Goal: Contribute content: Add original content to the website for others to see

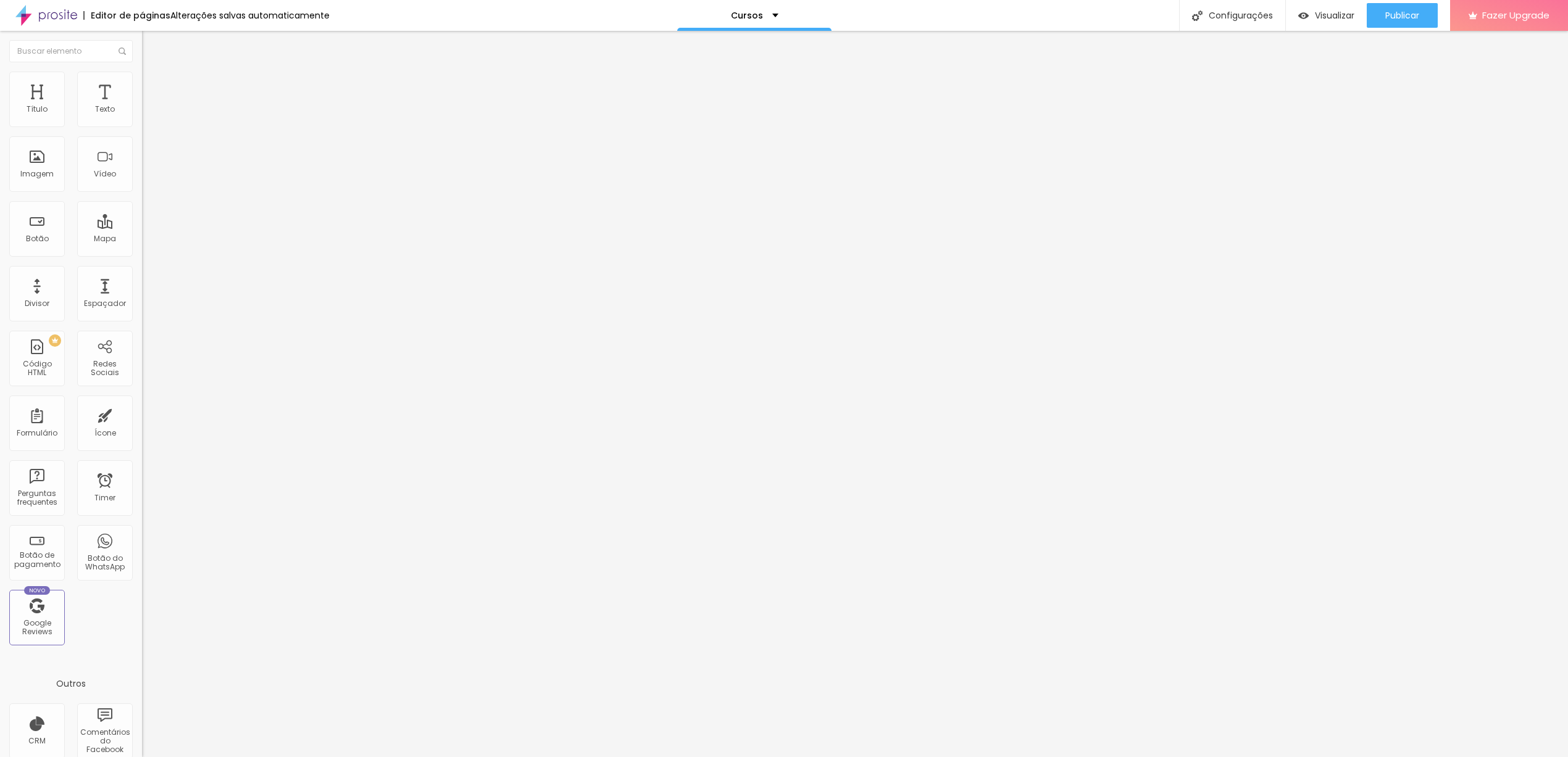
click at [153, 87] on span "Avançado" at bounding box center [173, 93] width 41 height 11
click at [142, 531] on div at bounding box center [213, 531] width 142 height 0
click at [142, 538] on div at bounding box center [213, 538] width 142 height 0
click at [142, 546] on div at bounding box center [213, 546] width 142 height 0
click at [153, 90] on span "Avançado" at bounding box center [173, 93] width 41 height 11
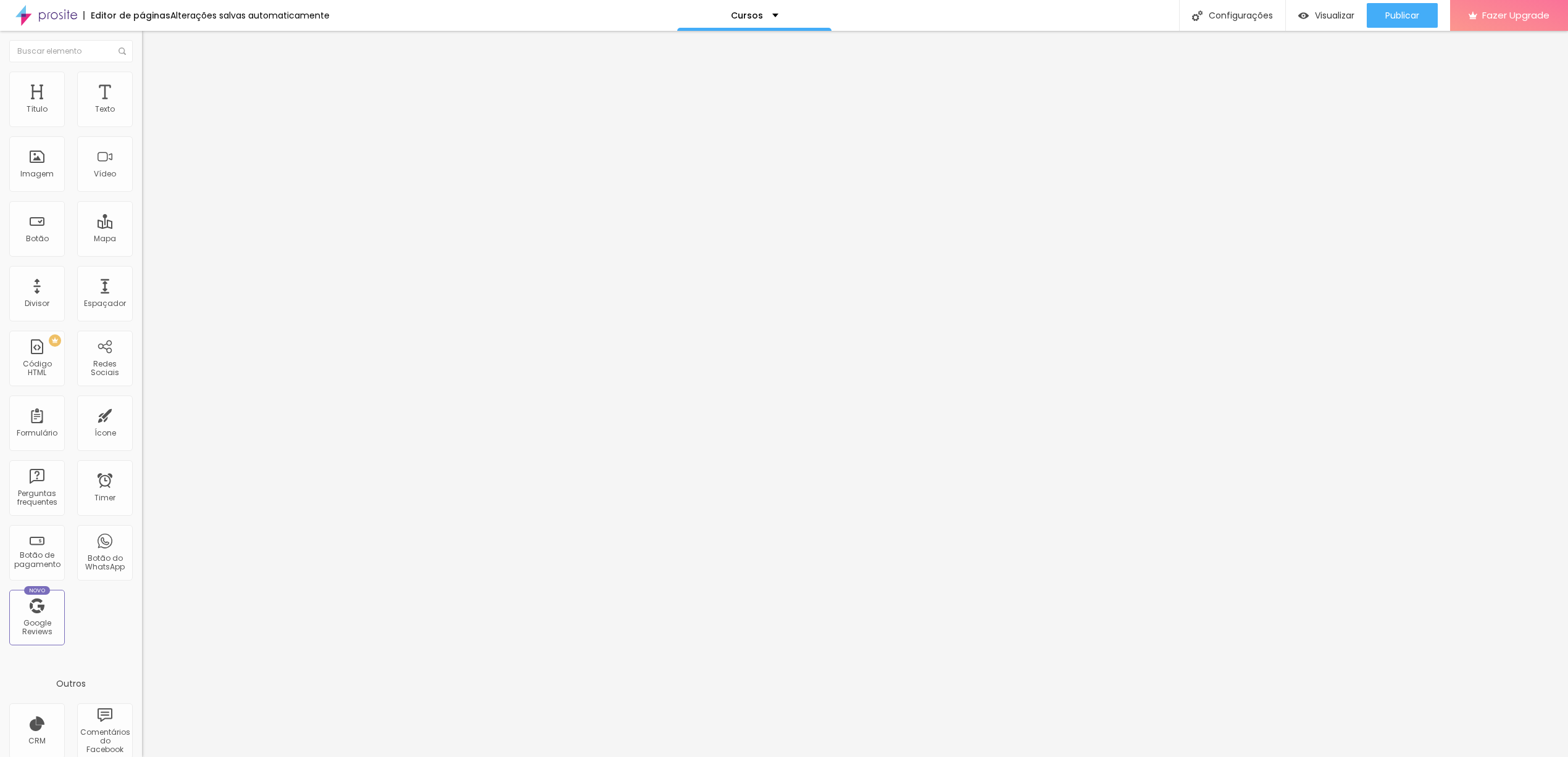
click at [142, 524] on li "Celular" at bounding box center [213, 528] width 142 height 8
click at [142, 531] on div at bounding box center [213, 531] width 142 height 0
click at [142, 538] on div at bounding box center [213, 538] width 142 height 0
click at [142, 546] on div at bounding box center [213, 546] width 142 height 0
click at [153, 89] on span "Avançado" at bounding box center [173, 93] width 41 height 11
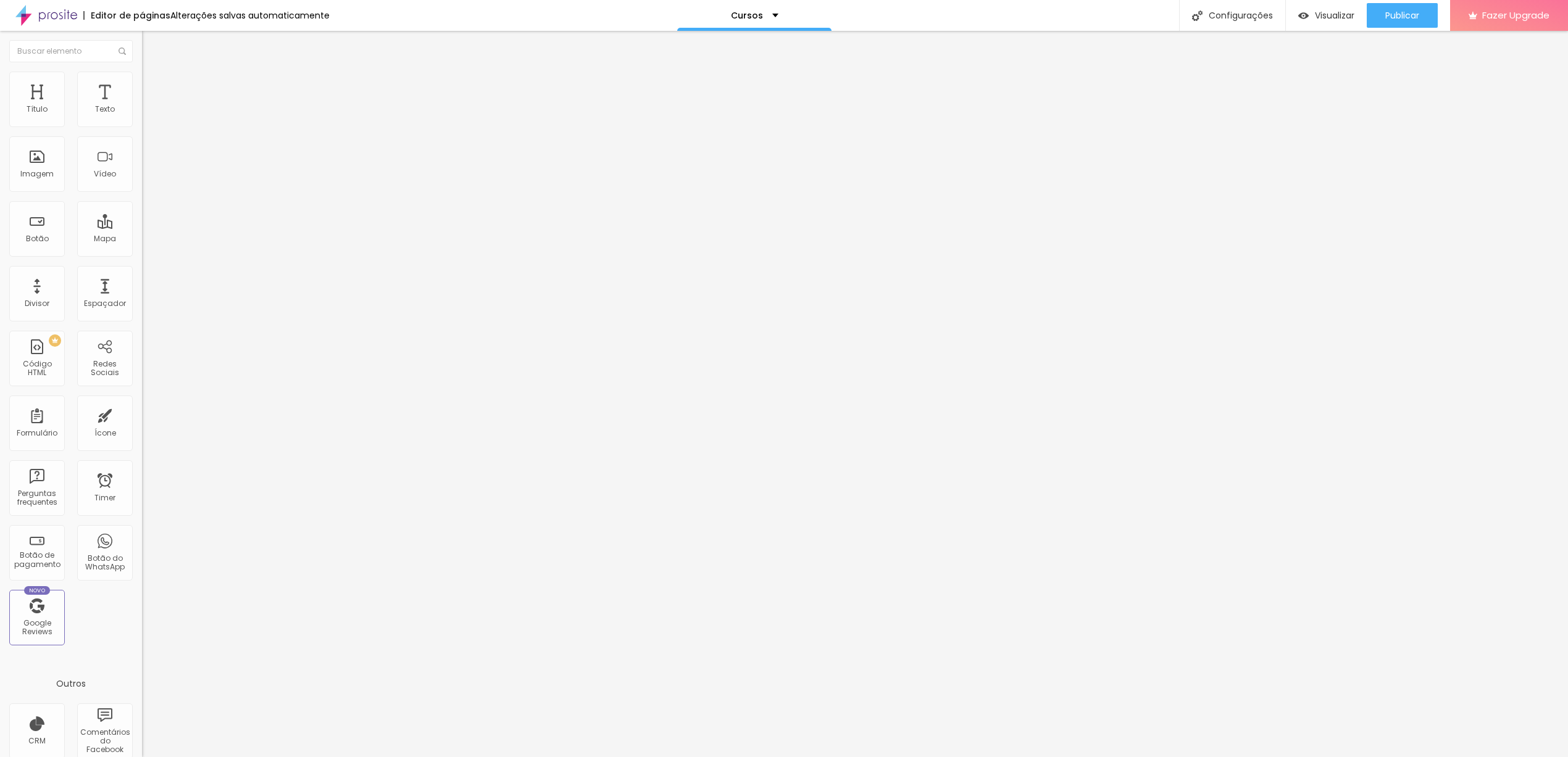
click at [142, 84] on li "Avançado" at bounding box center [213, 90] width 142 height 12
click at [1401, 19] on span "Publicar" at bounding box center [1402, 15] width 34 height 10
click at [1418, 11] on span "Publicar" at bounding box center [1402, 15] width 34 height 10
click at [1401, 21] on span "Publicar" at bounding box center [1402, 15] width 34 height 10
click at [1404, 20] on span "Publicar" at bounding box center [1402, 15] width 34 height 10
